Goal: Task Accomplishment & Management: Use online tool/utility

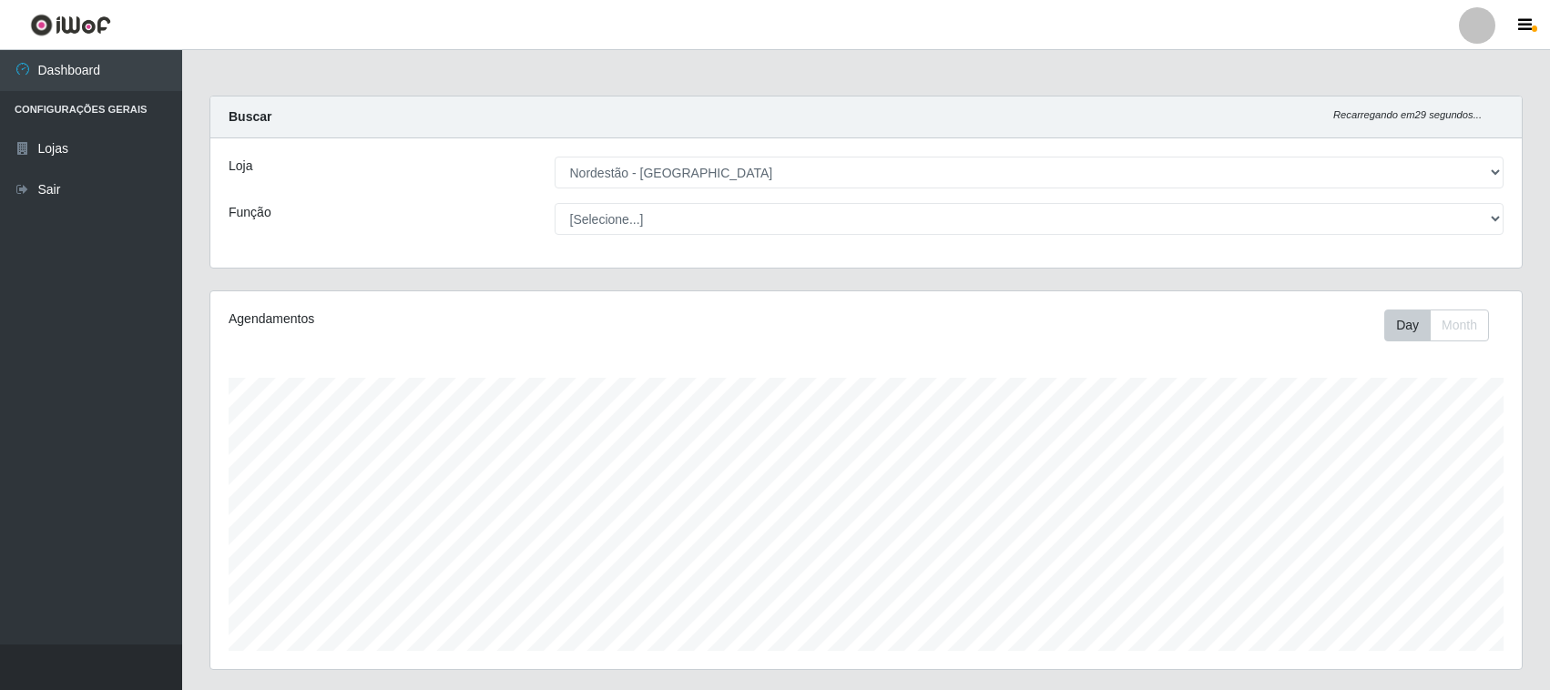
select select "420"
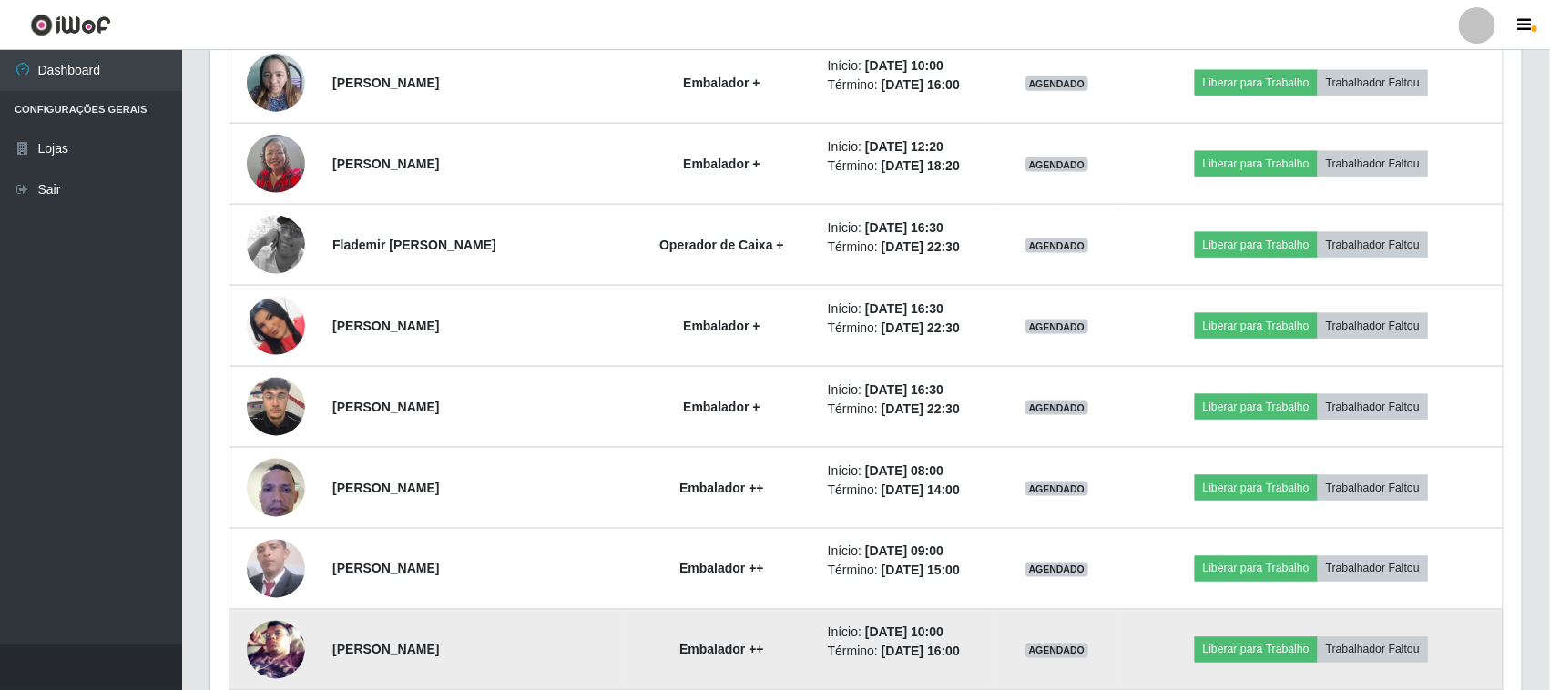
scroll to position [994, 0]
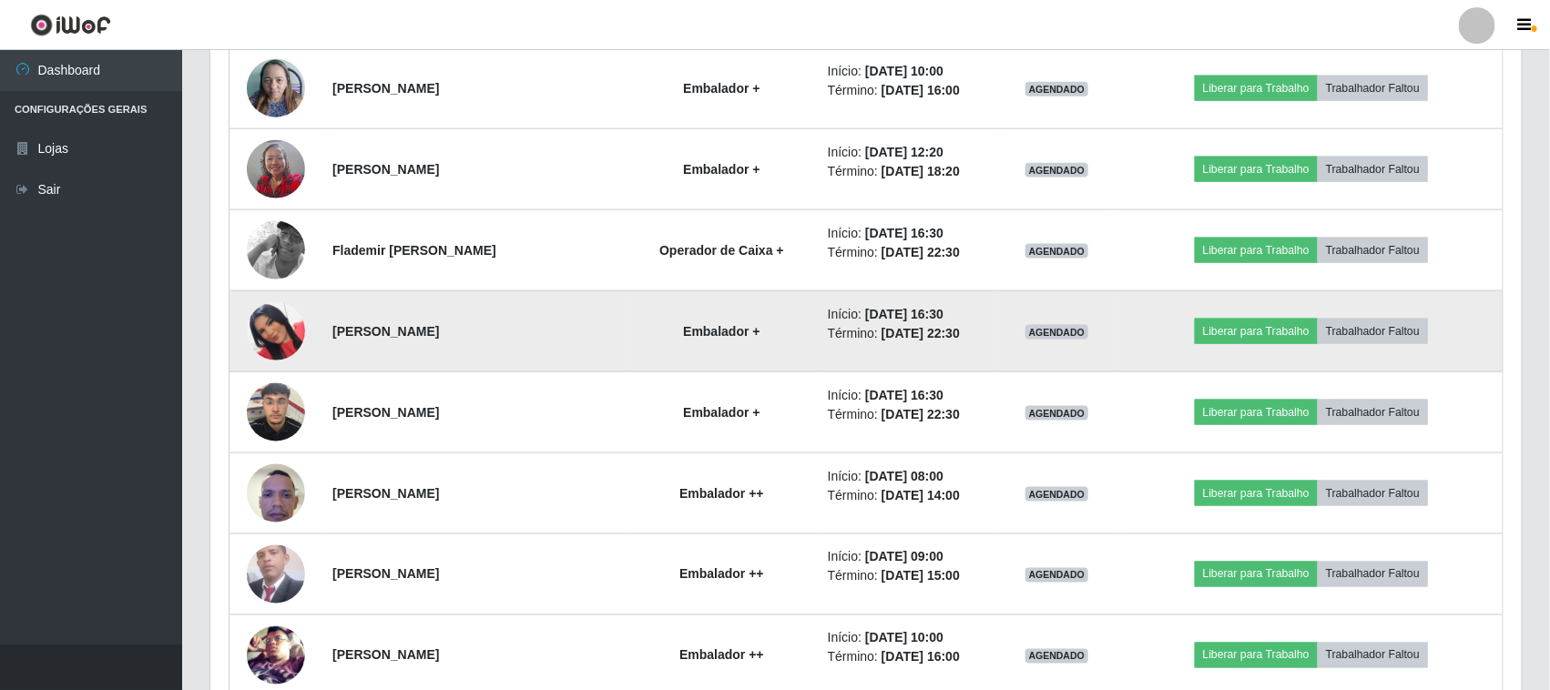
click at [265, 338] on img at bounding box center [276, 332] width 58 height 104
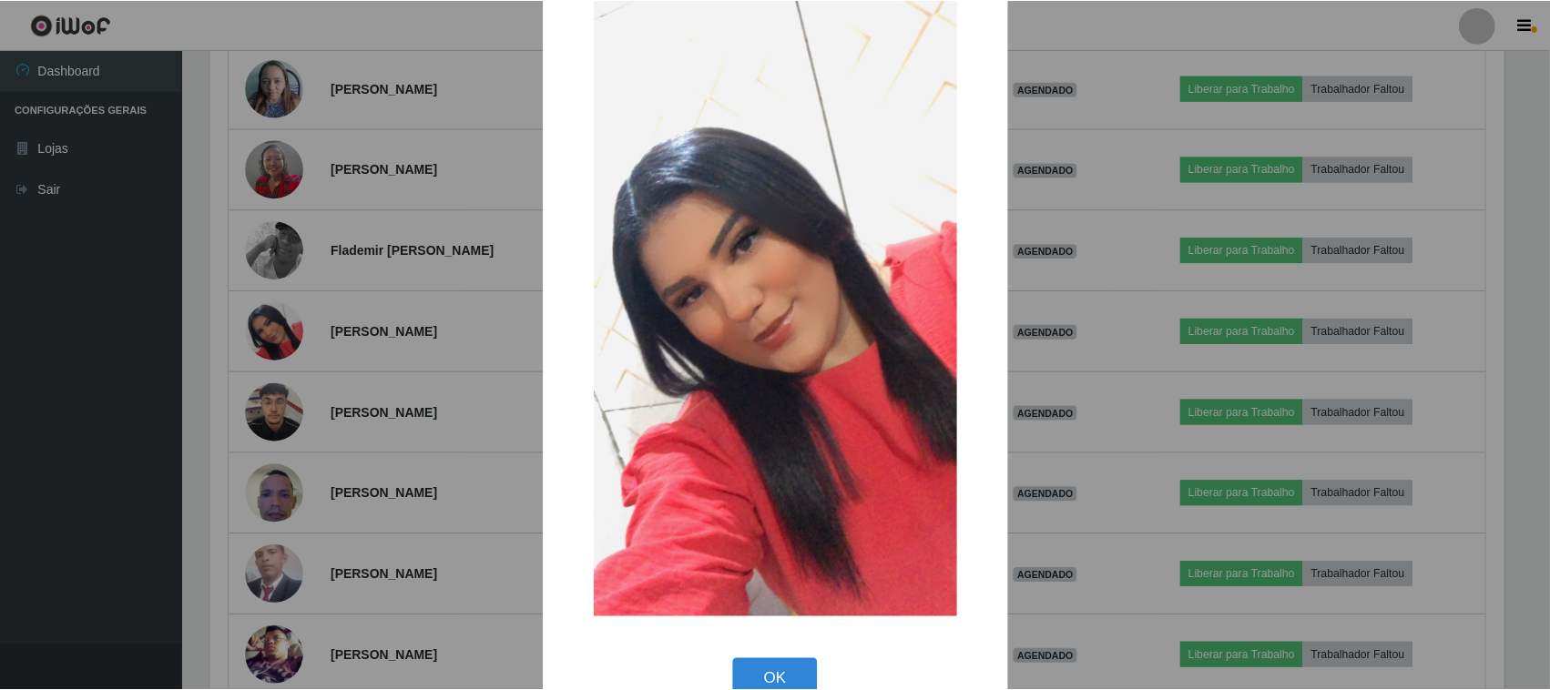
scroll to position [114, 0]
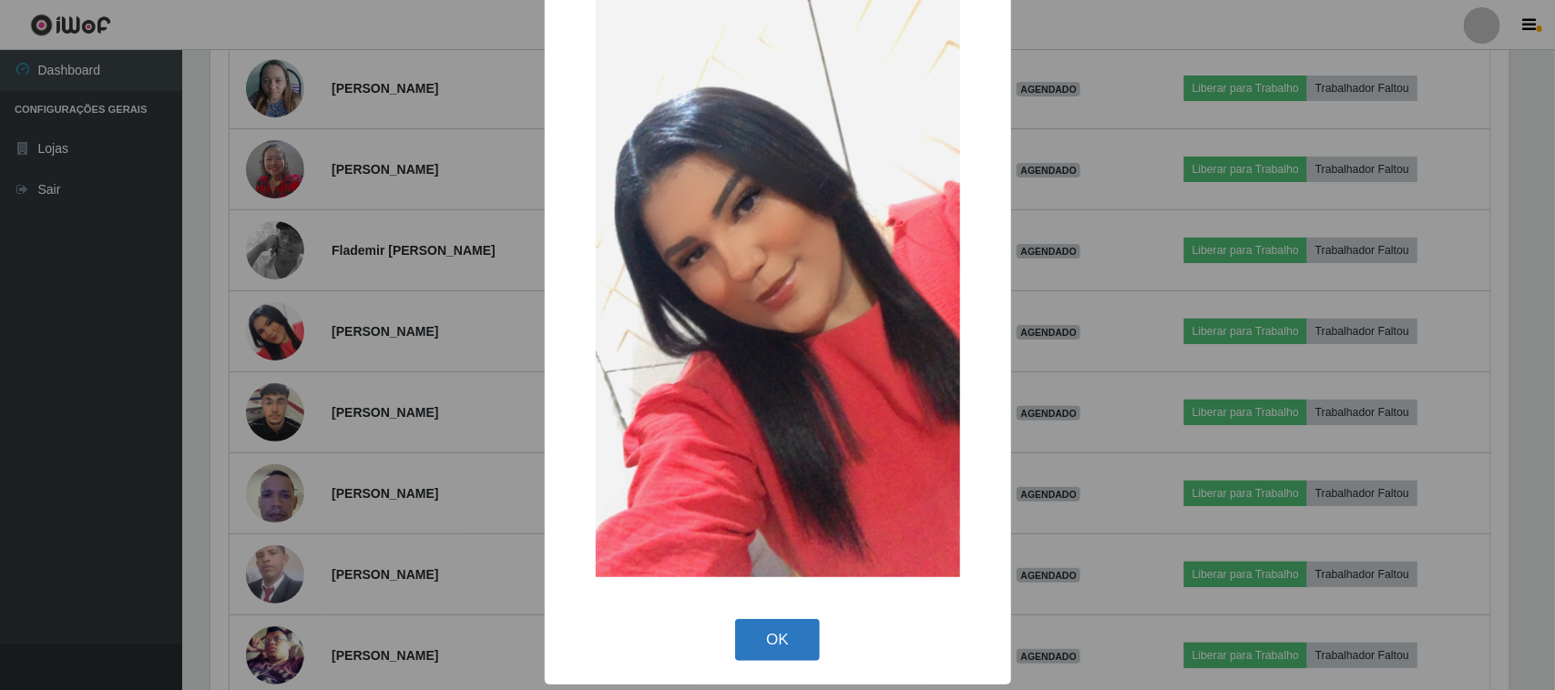
click at [771, 635] on button "OK" at bounding box center [777, 640] width 85 height 43
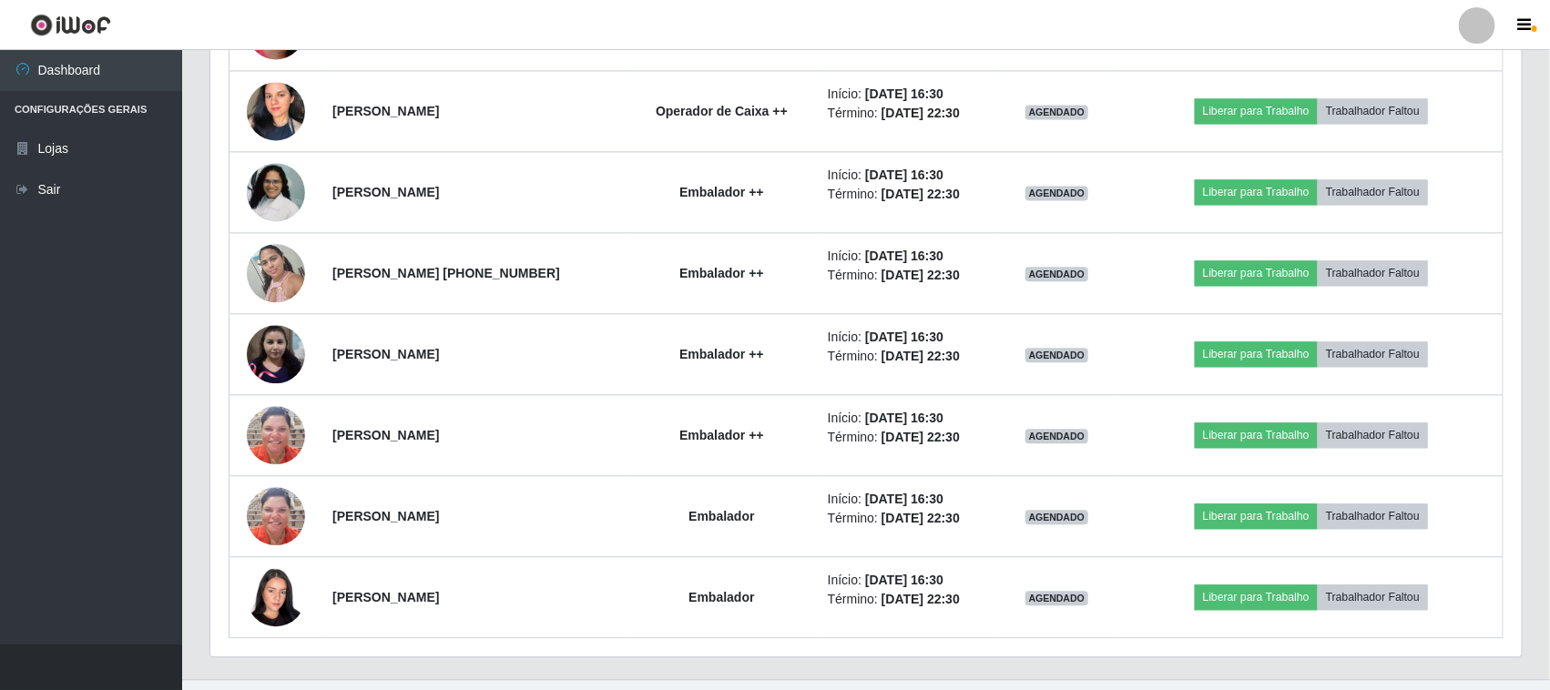
scroll to position [1741, 0]
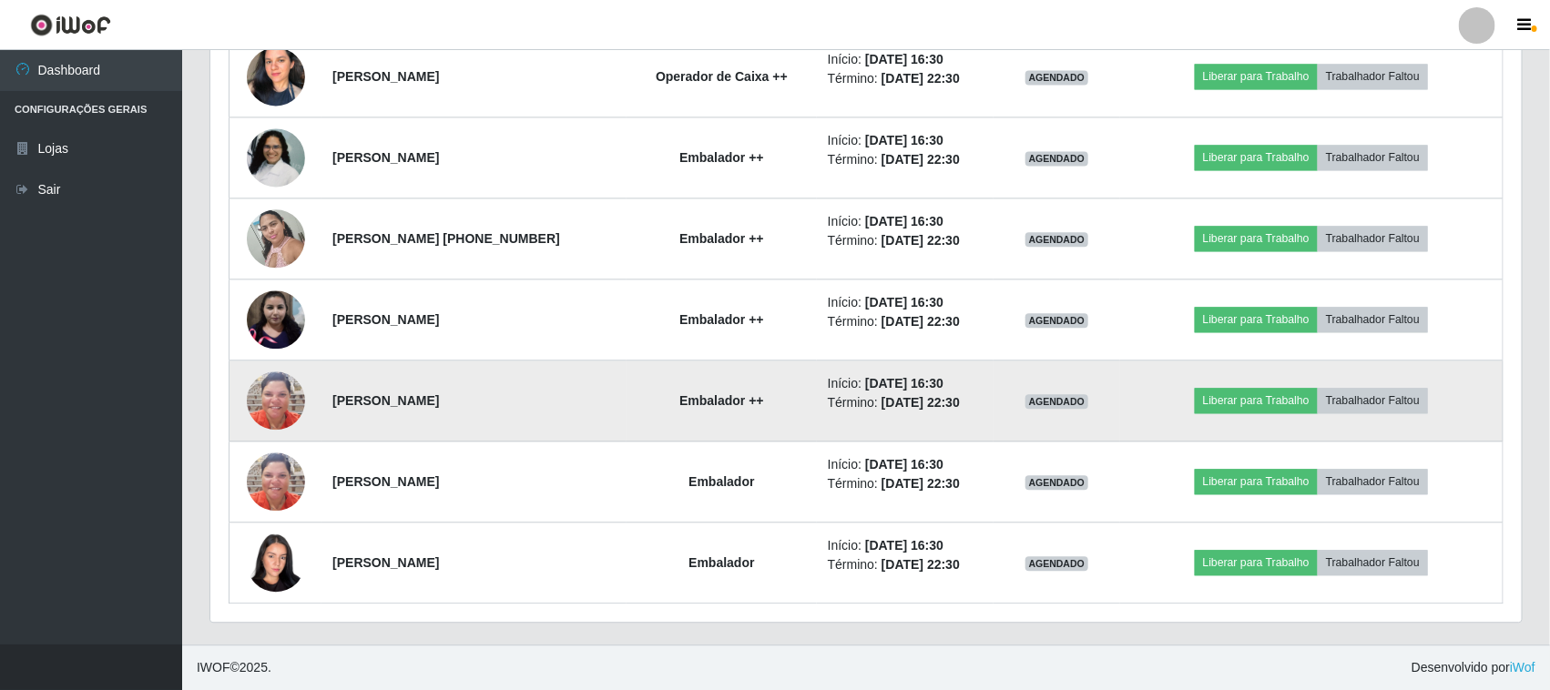
click at [269, 389] on img at bounding box center [276, 401] width 58 height 58
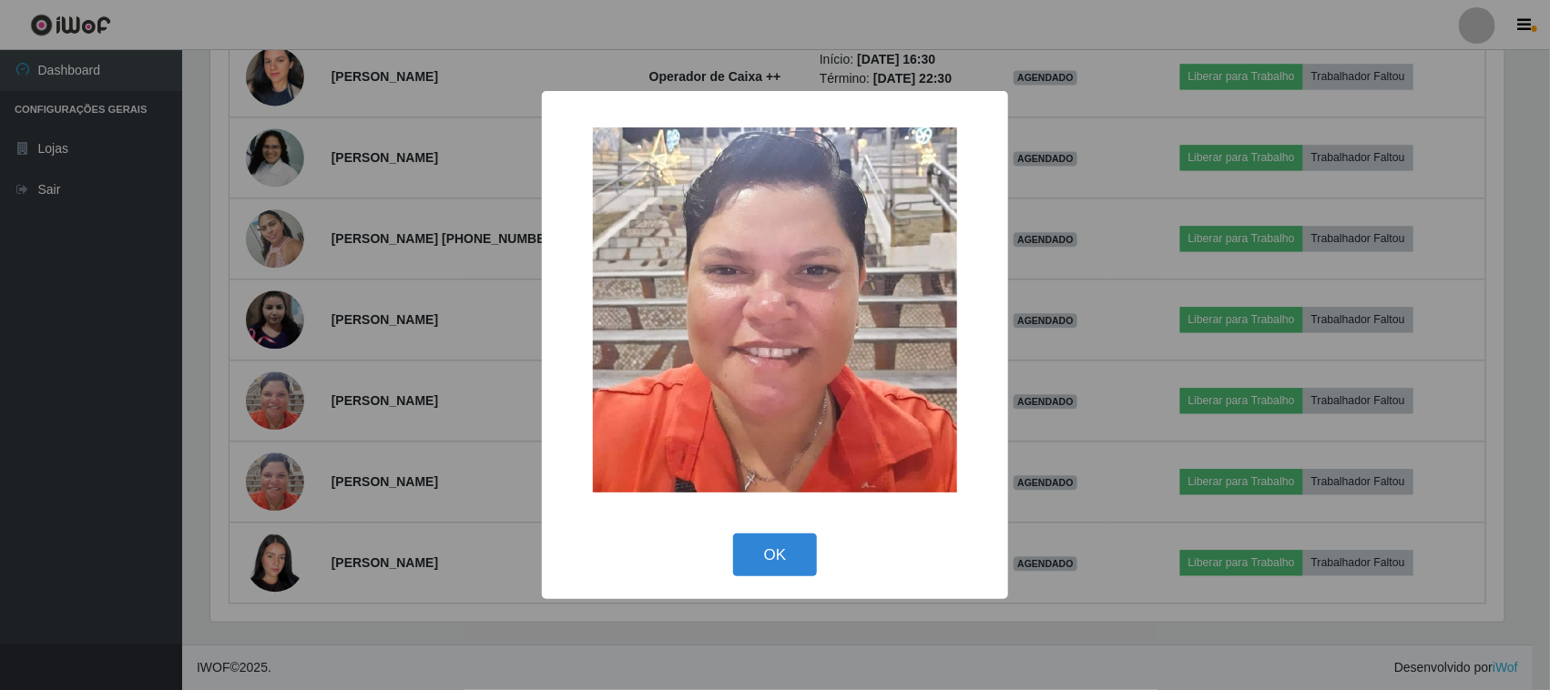
scroll to position [379, 1299]
click at [774, 544] on button "OK" at bounding box center [777, 555] width 85 height 43
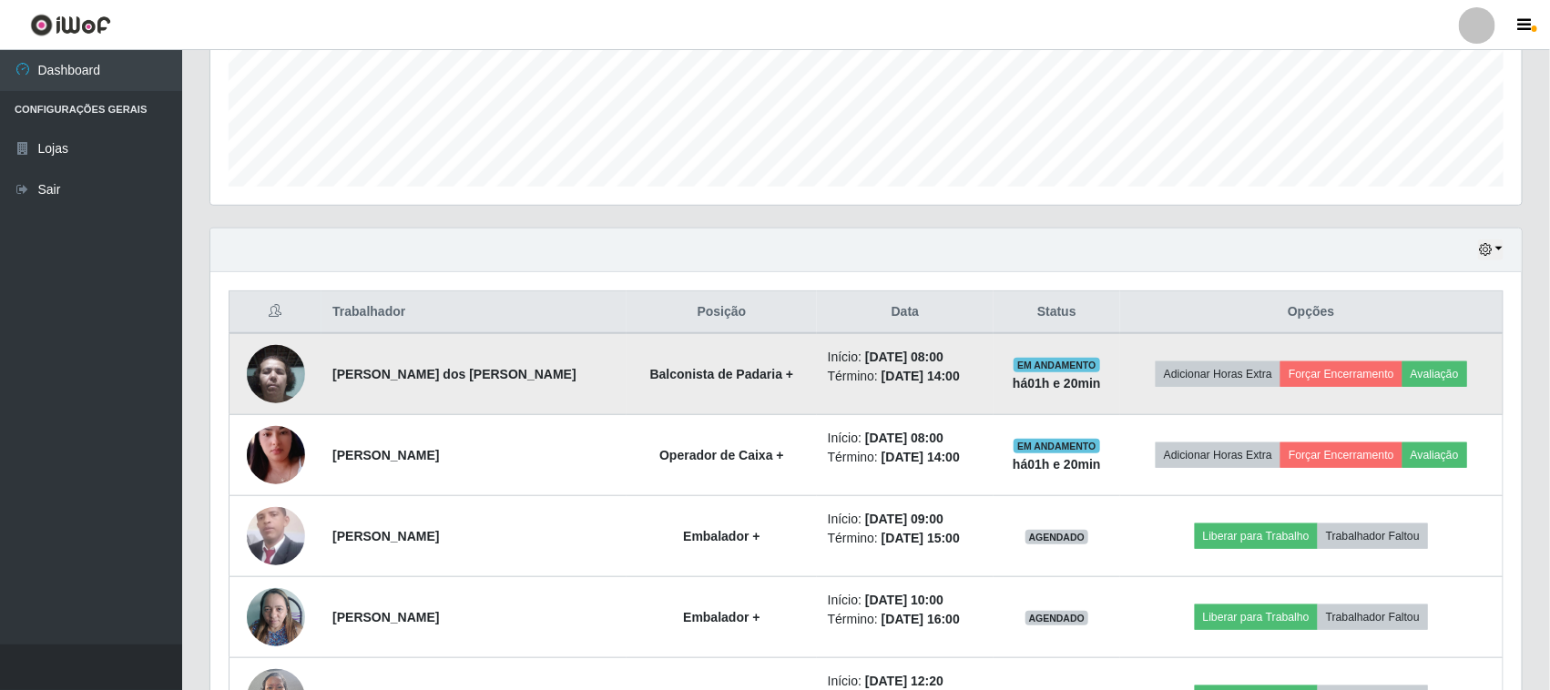
scroll to position [602, 0]
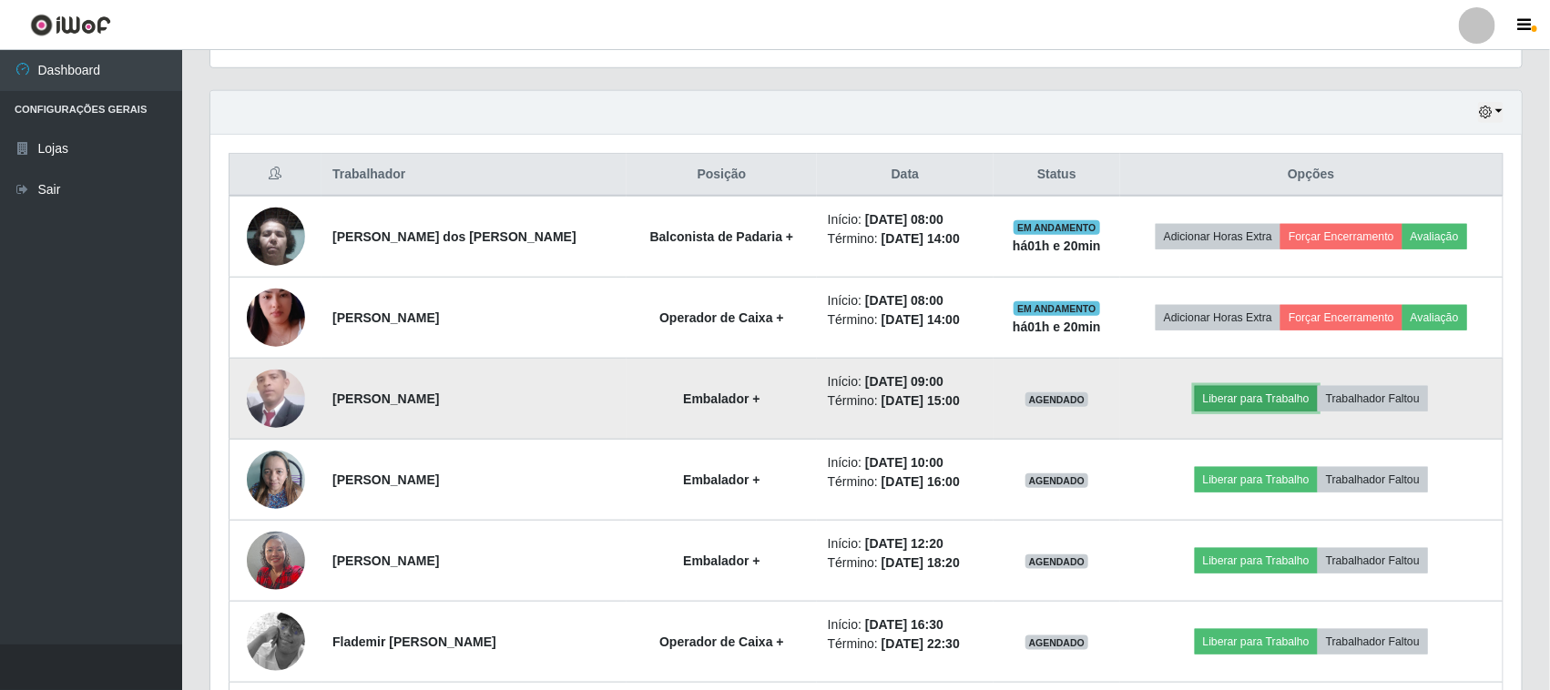
click at [1253, 392] on button "Liberar para Trabalho" at bounding box center [1256, 399] width 123 height 26
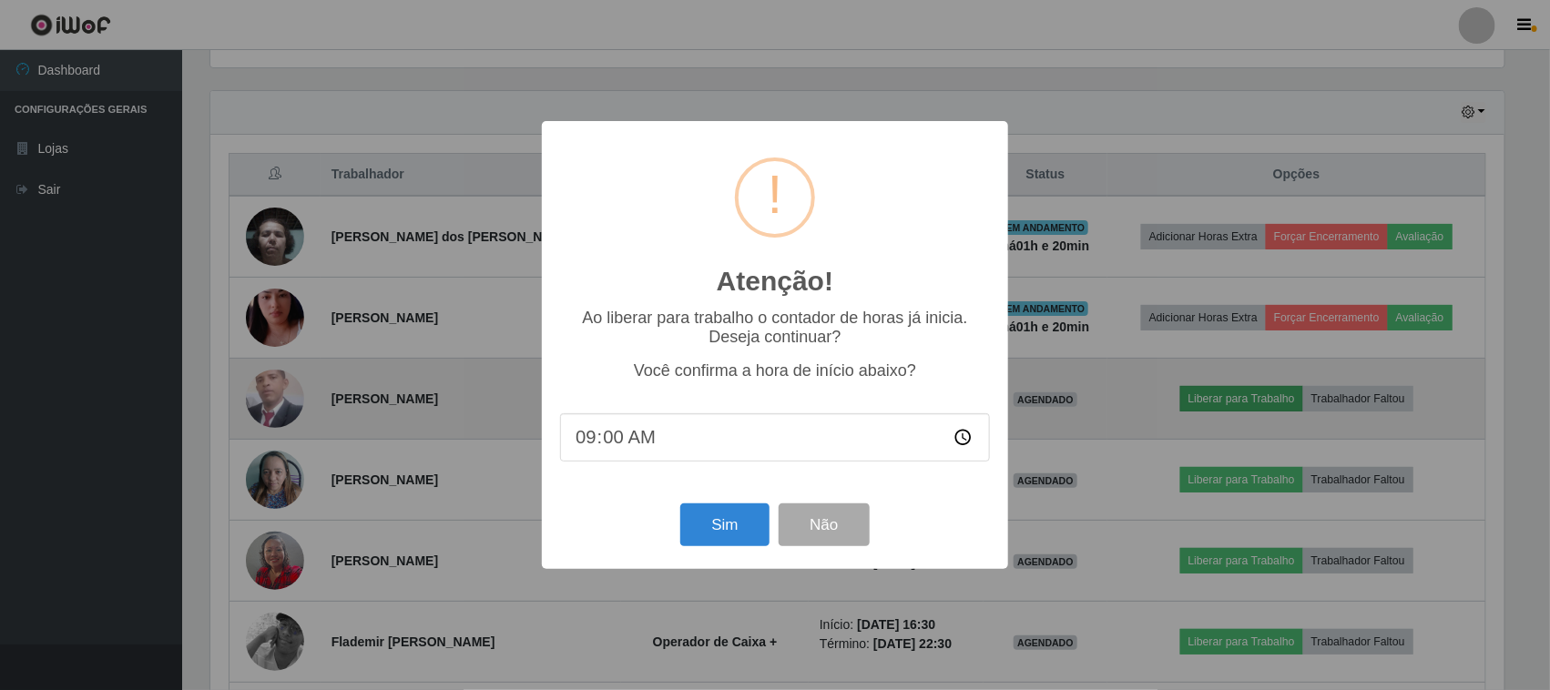
scroll to position [379, 1299]
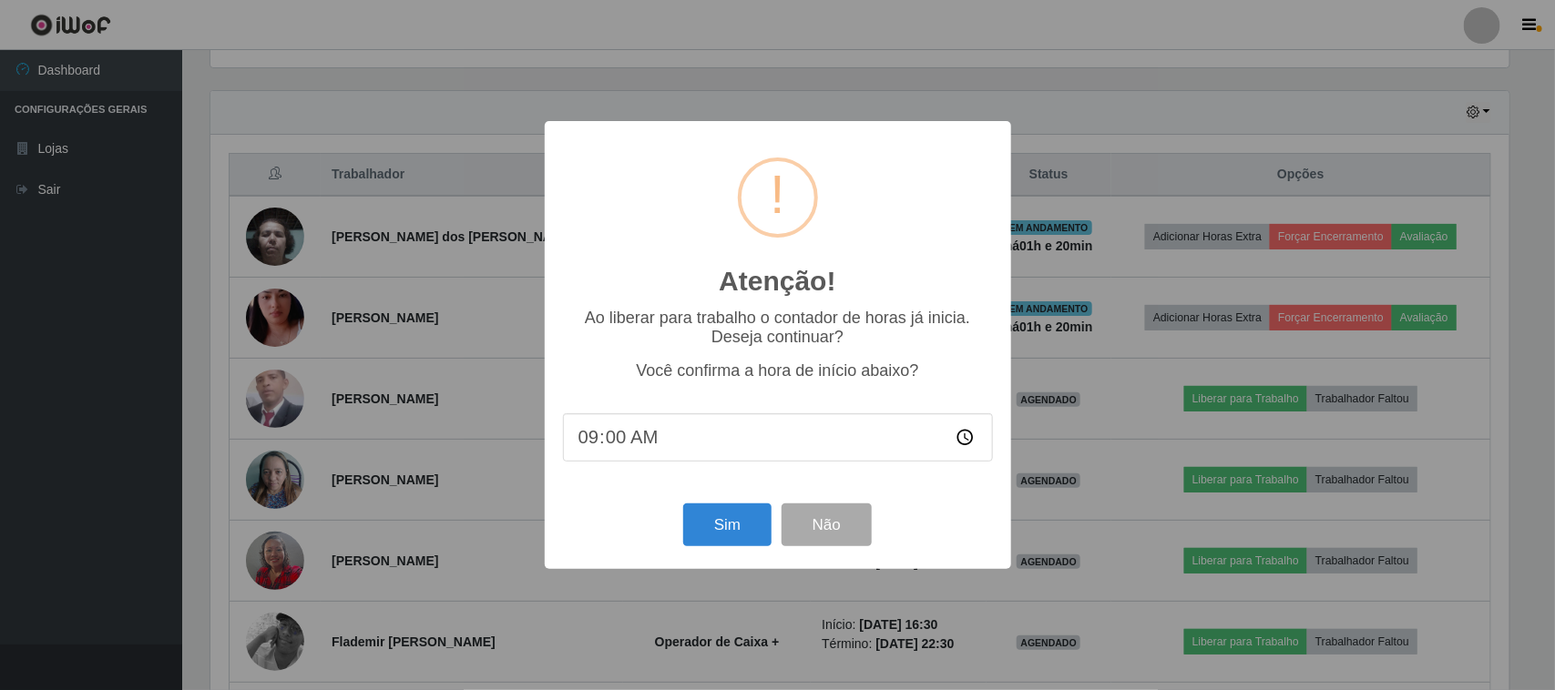
click at [675, 445] on input "09:00" at bounding box center [778, 438] width 430 height 48
click at [588, 460] on input "09:00" at bounding box center [778, 438] width 430 height 48
type input "09:21"
click at [734, 520] on button "Sim" at bounding box center [727, 525] width 88 height 43
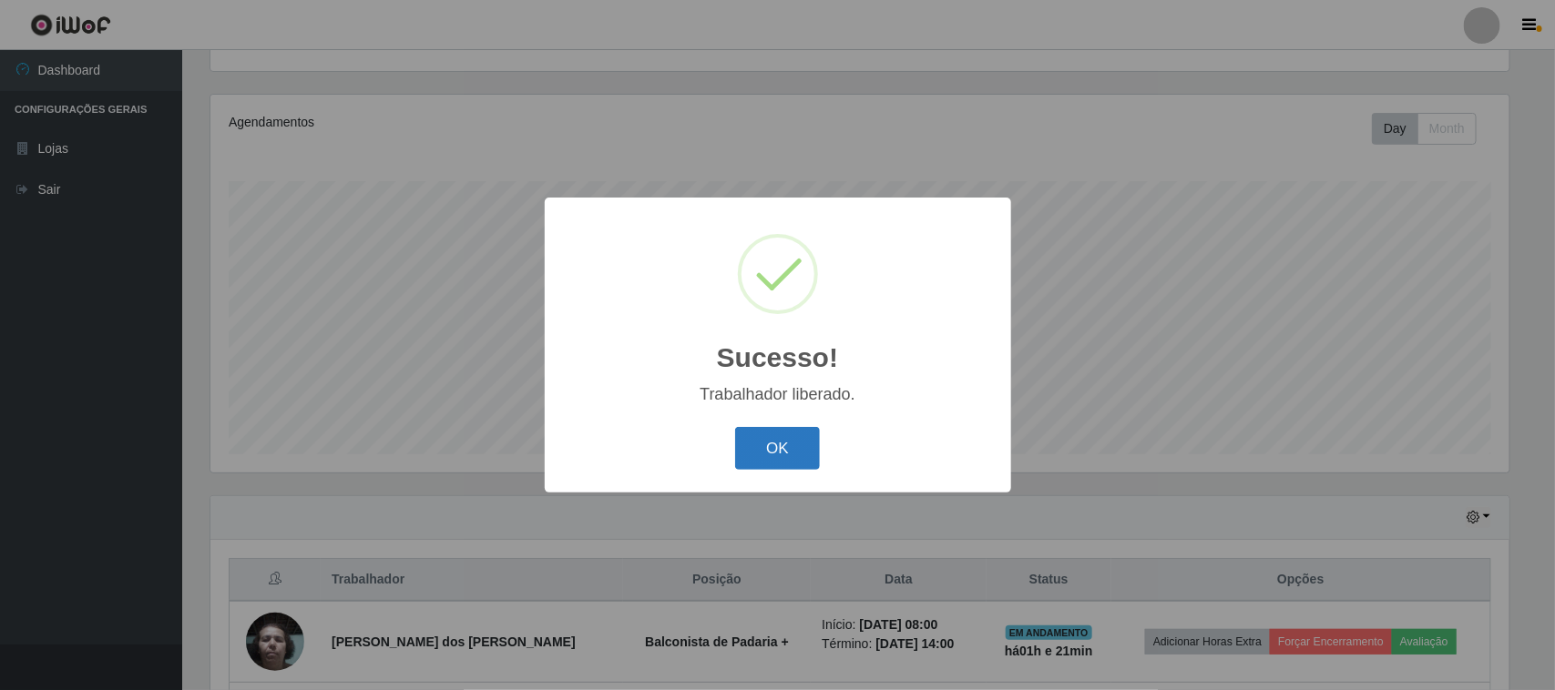
click at [768, 449] on button "OK" at bounding box center [777, 448] width 85 height 43
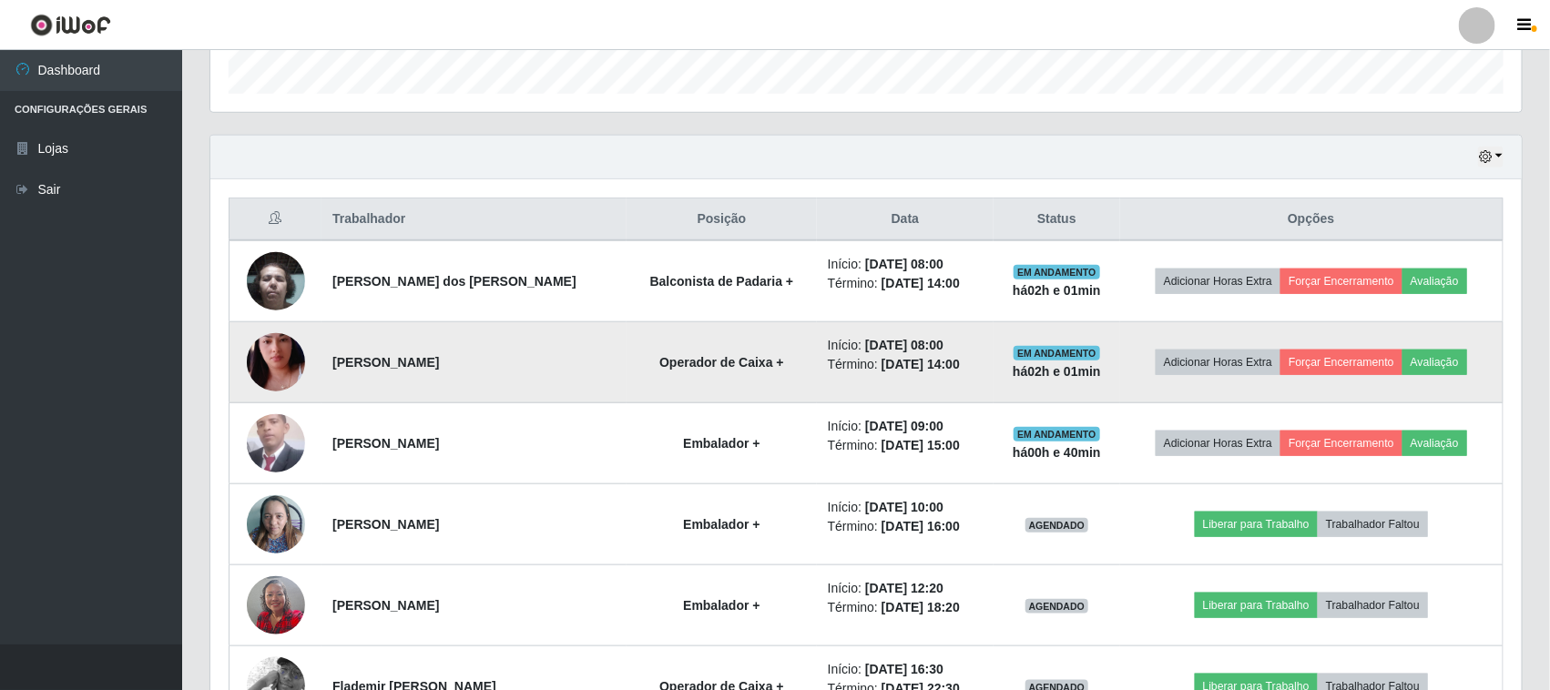
scroll to position [683, 0]
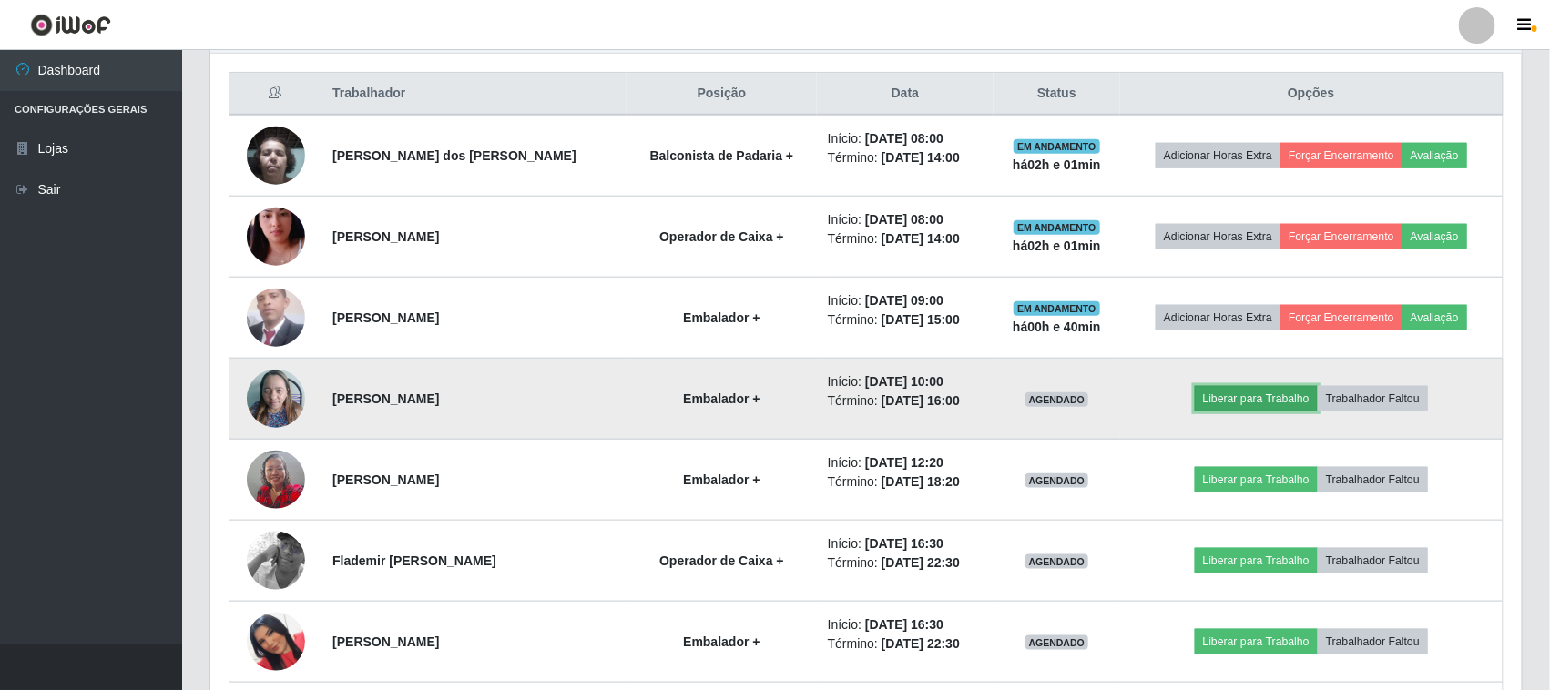
click at [1269, 399] on button "Liberar para Trabalho" at bounding box center [1256, 399] width 123 height 26
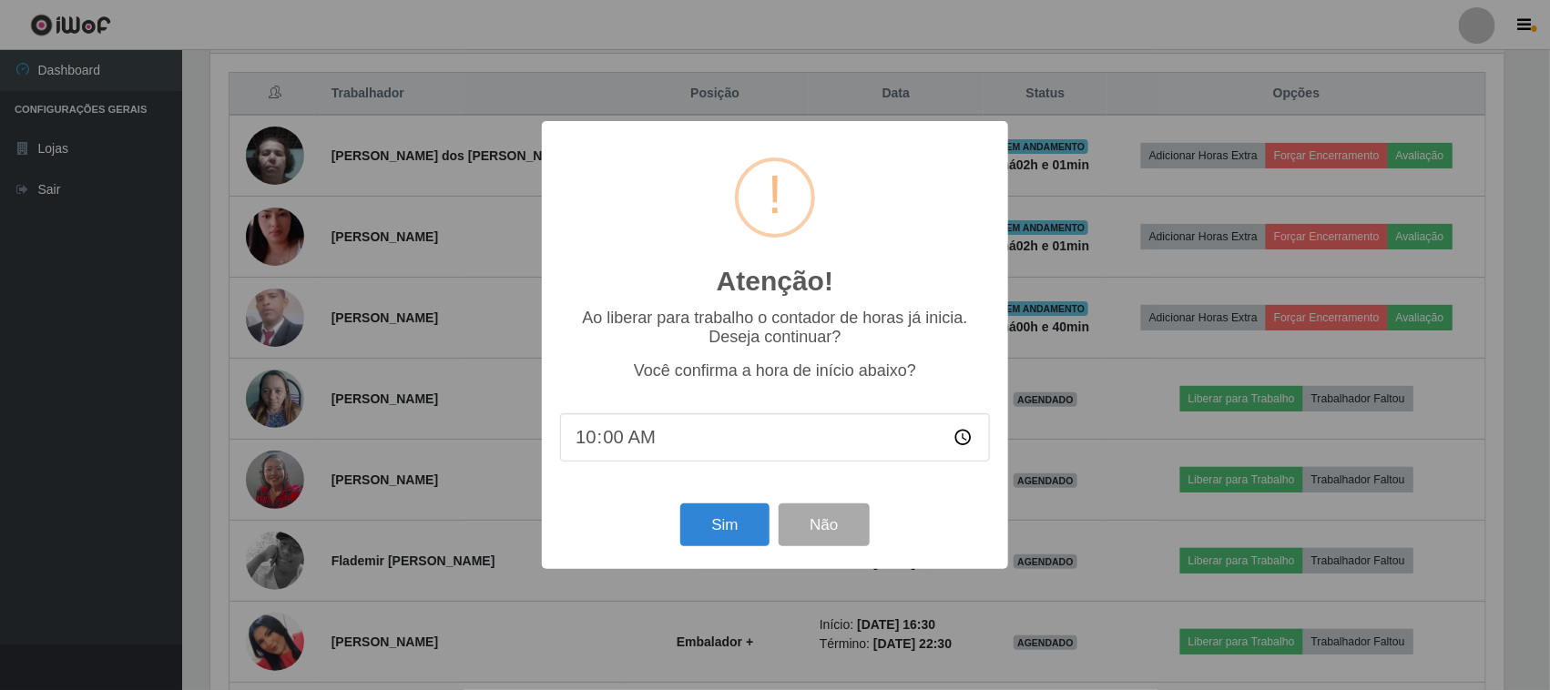
scroll to position [379, 1299]
click at [717, 526] on button "Sim" at bounding box center [727, 525] width 88 height 43
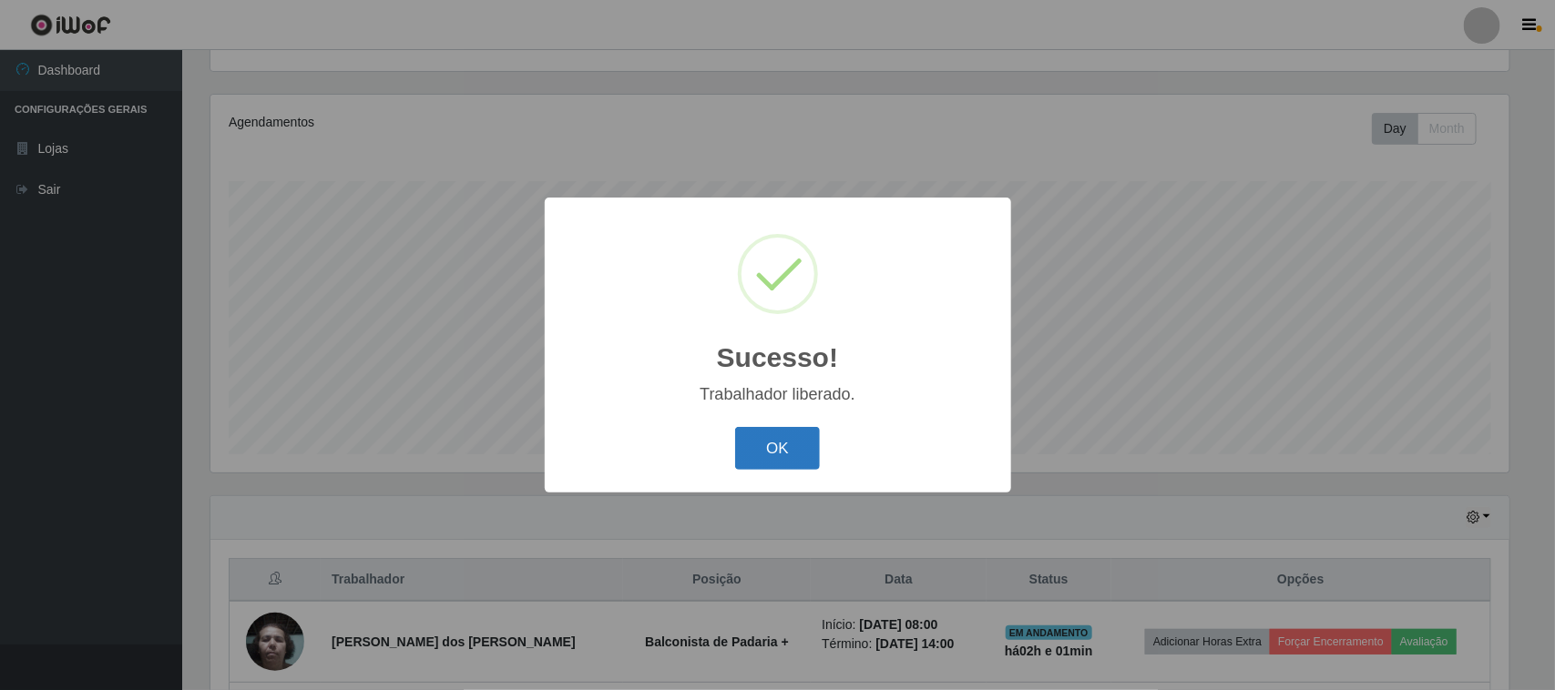
drag, startPoint x: 770, startPoint y: 447, endPoint x: 820, endPoint y: 447, distance: 50.1
click at [774, 447] on button "OK" at bounding box center [777, 448] width 85 height 43
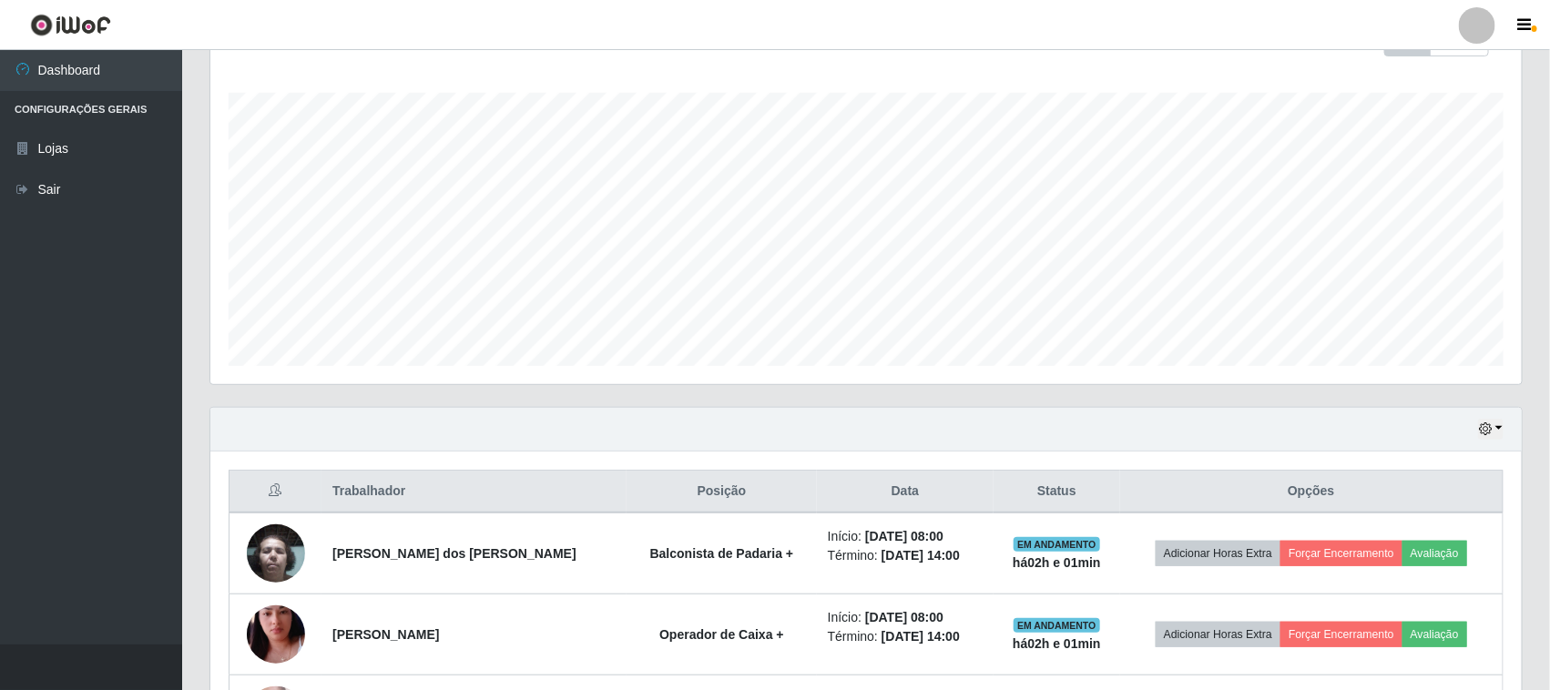
scroll to position [424, 0]
